Goal: Task Accomplishment & Management: Use online tool/utility

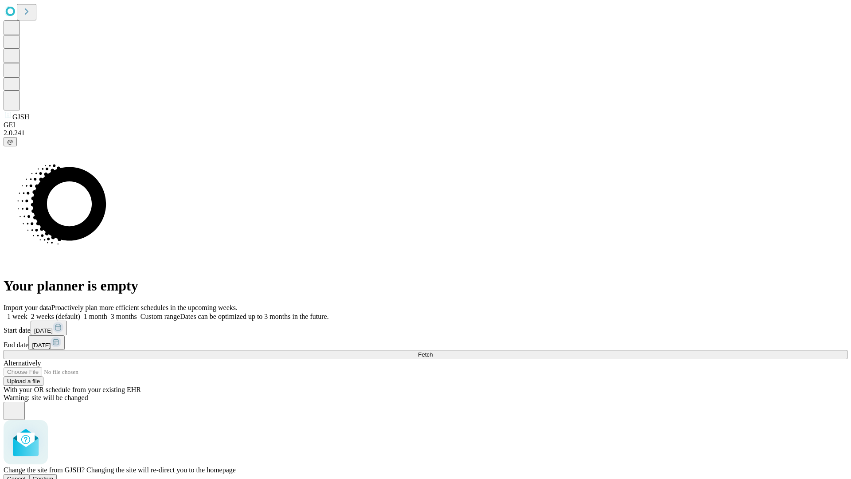
click at [54, 475] on span "Confirm" at bounding box center [43, 478] width 21 height 7
click at [27, 312] on label "1 week" at bounding box center [16, 316] width 24 height 8
click at [433, 351] on span "Fetch" at bounding box center [425, 354] width 15 height 7
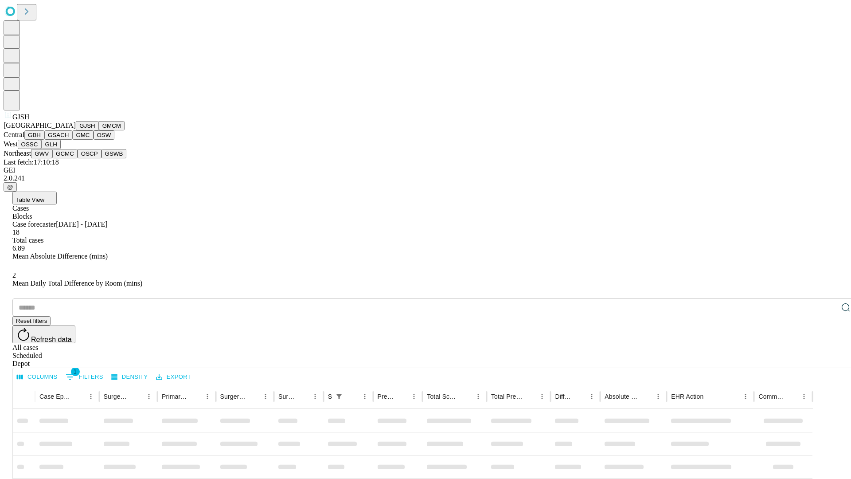
click at [99, 130] on button "GMCM" at bounding box center [112, 125] width 26 height 9
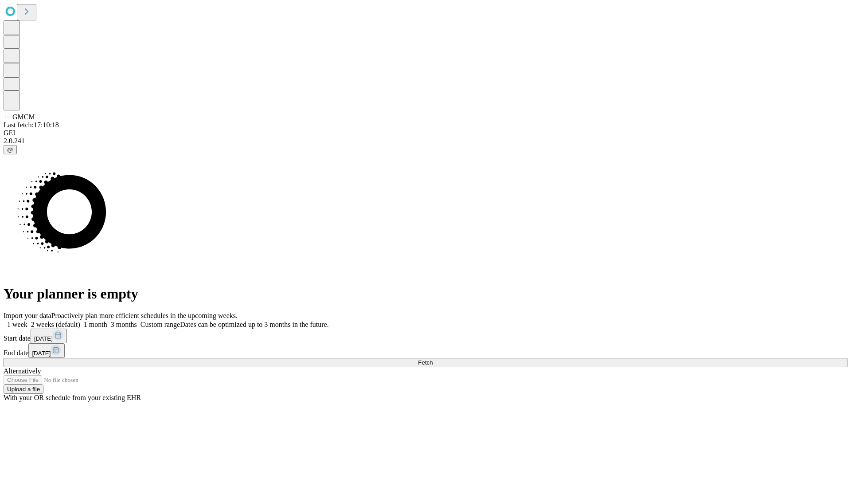
click at [27, 320] on label "1 week" at bounding box center [16, 324] width 24 height 8
click at [433, 359] on span "Fetch" at bounding box center [425, 362] width 15 height 7
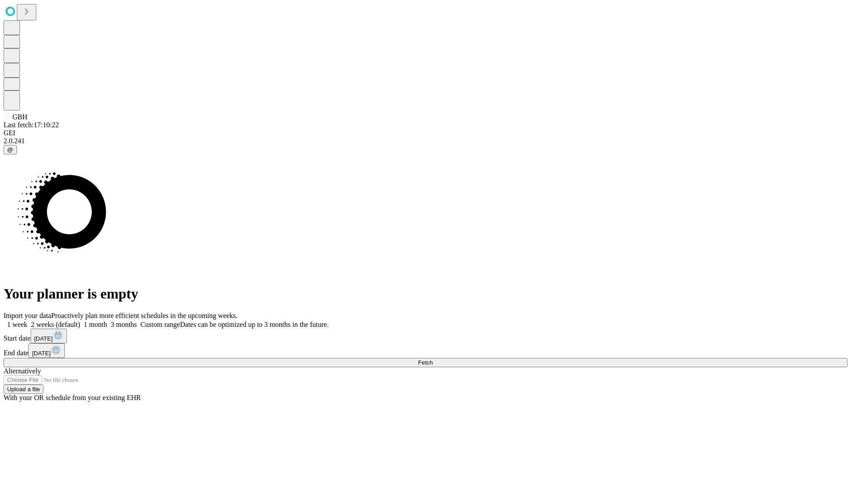
click at [27, 320] on label "1 week" at bounding box center [16, 324] width 24 height 8
click at [433, 359] on span "Fetch" at bounding box center [425, 362] width 15 height 7
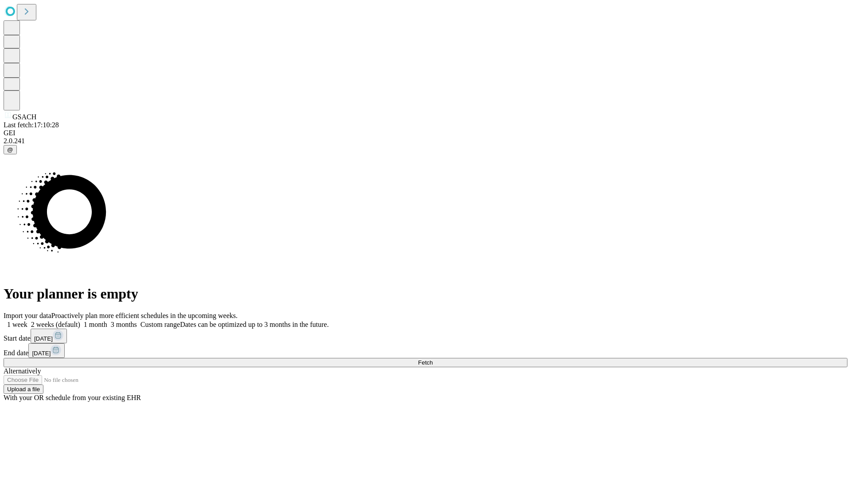
click at [27, 320] on label "1 week" at bounding box center [16, 324] width 24 height 8
click at [433, 359] on span "Fetch" at bounding box center [425, 362] width 15 height 7
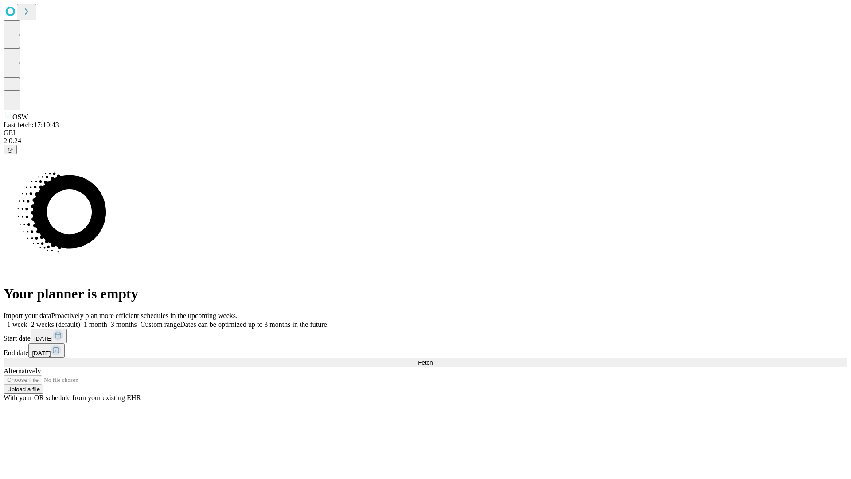
click at [433, 359] on span "Fetch" at bounding box center [425, 362] width 15 height 7
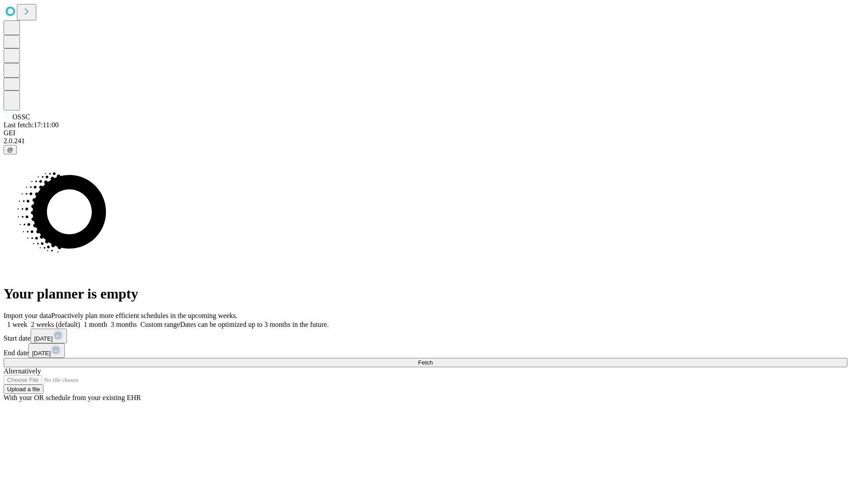
click at [433, 359] on span "Fetch" at bounding box center [425, 362] width 15 height 7
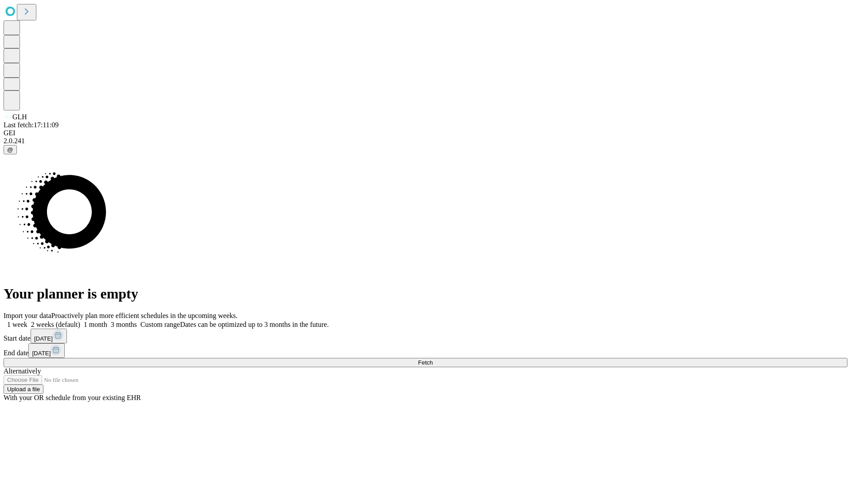
click at [27, 320] on label "1 week" at bounding box center [16, 324] width 24 height 8
click at [433, 359] on span "Fetch" at bounding box center [425, 362] width 15 height 7
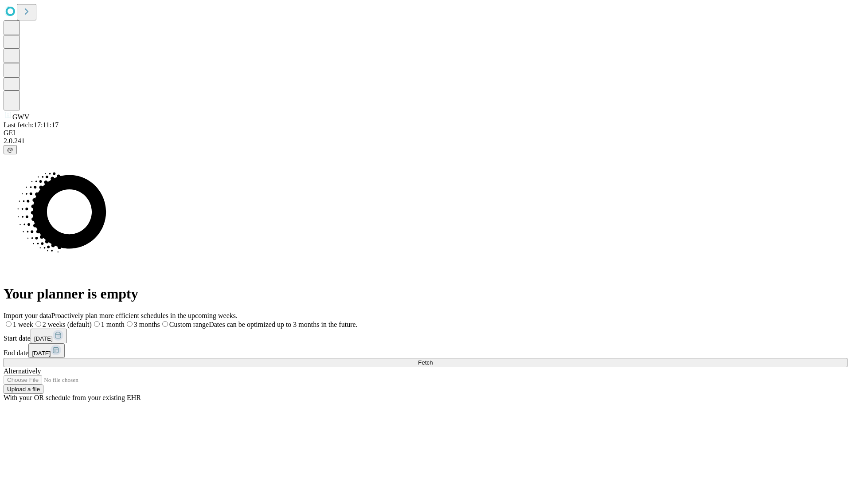
click at [33, 320] on label "1 week" at bounding box center [19, 324] width 30 height 8
click at [433, 359] on span "Fetch" at bounding box center [425, 362] width 15 height 7
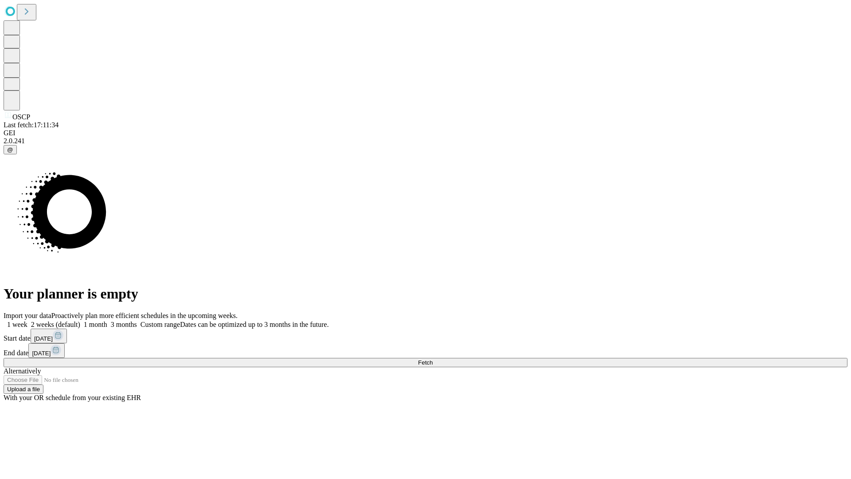
click at [433, 359] on span "Fetch" at bounding box center [425, 362] width 15 height 7
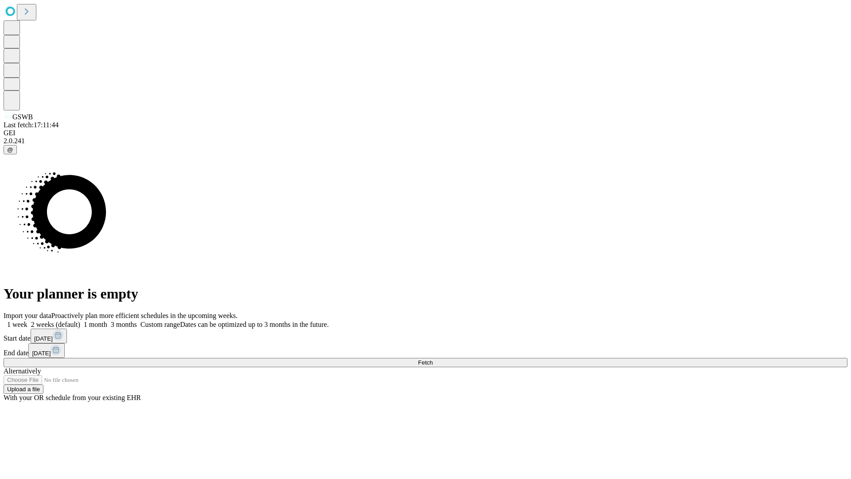
click at [27, 320] on label "1 week" at bounding box center [16, 324] width 24 height 8
click at [433, 359] on span "Fetch" at bounding box center [425, 362] width 15 height 7
